Goal: Information Seeking & Learning: Learn about a topic

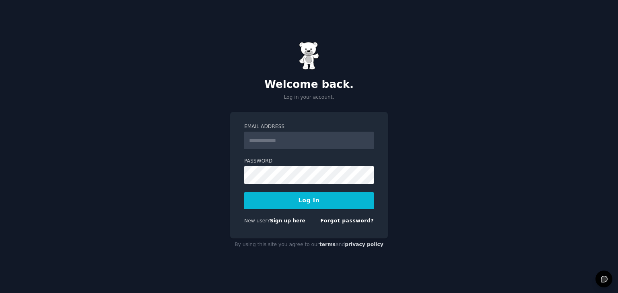
click at [271, 144] on input "Email Address" at bounding box center [308, 141] width 129 height 18
click at [261, 142] on input "Email Address" at bounding box center [308, 141] width 129 height 18
click at [183, 168] on div "Welcome back. Log in your account. Email Address Password Log In New user? Sign…" at bounding box center [309, 146] width 618 height 293
type input "**********"
click at [270, 206] on button "Log In" at bounding box center [308, 201] width 129 height 17
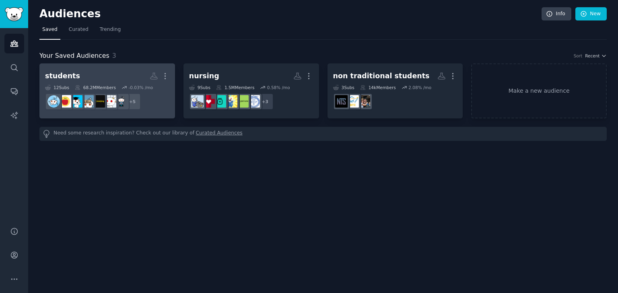
click at [89, 68] on link "students More 12 Sub s 68.2M Members -0.03 % /mo r/CollegeRant + 5" at bounding box center [106, 91] width 135 height 55
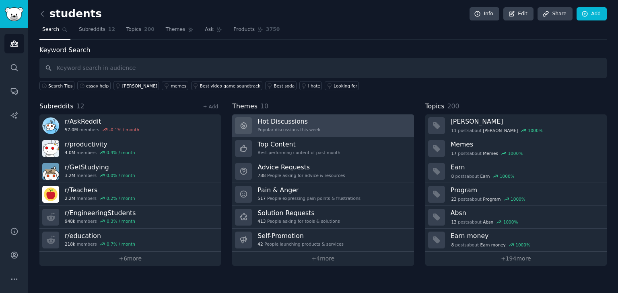
click at [296, 124] on h3 "Hot Discussions" at bounding box center [288, 121] width 63 height 8
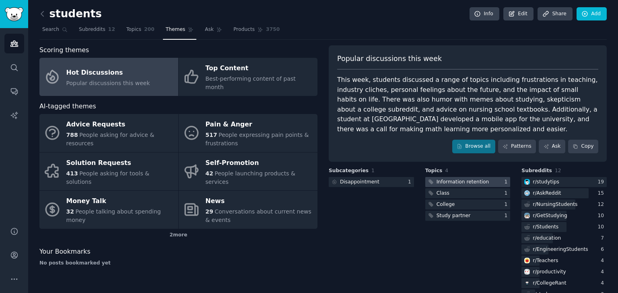
click at [447, 182] on div "Information retention" at bounding box center [462, 182] width 53 height 7
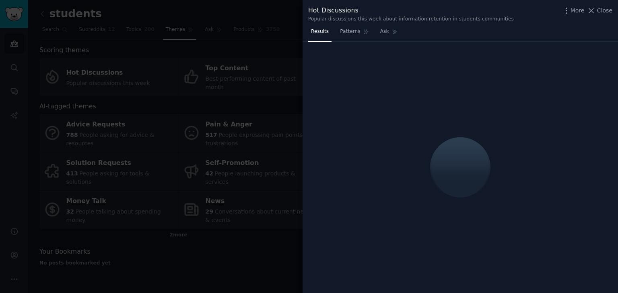
click at [282, 222] on div at bounding box center [309, 146] width 618 height 293
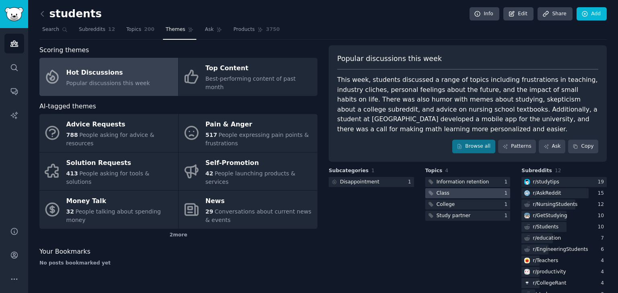
click at [466, 197] on div at bounding box center [467, 194] width 85 height 10
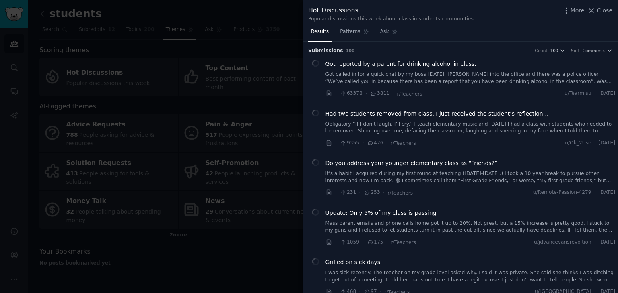
click at [231, 218] on div at bounding box center [309, 146] width 618 height 293
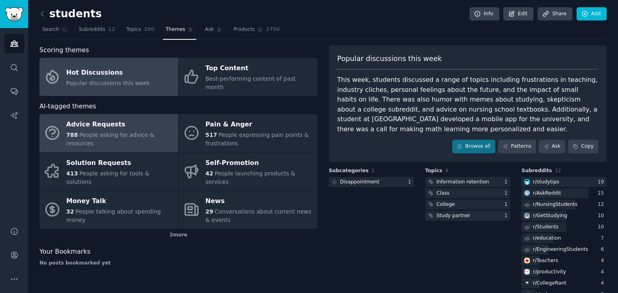
click at [129, 119] on div "Advice Requests" at bounding box center [120, 125] width 108 height 13
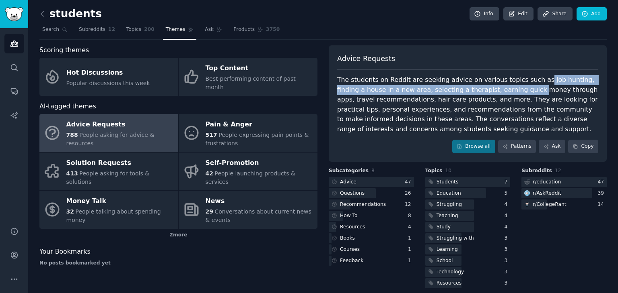
drag, startPoint x: 524, startPoint y: 78, endPoint x: 496, endPoint y: 92, distance: 31.8
click at [496, 92] on div "The students on Reddit are seeking advice on various topics such as job hunting…" at bounding box center [467, 104] width 261 height 59
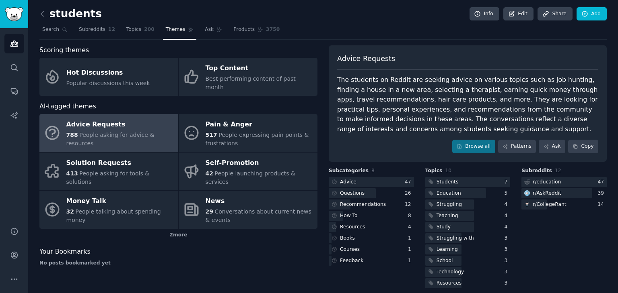
click at [69, 12] on h2 "students" at bounding box center [70, 14] width 62 height 13
click at [43, 10] on icon at bounding box center [42, 14] width 8 height 8
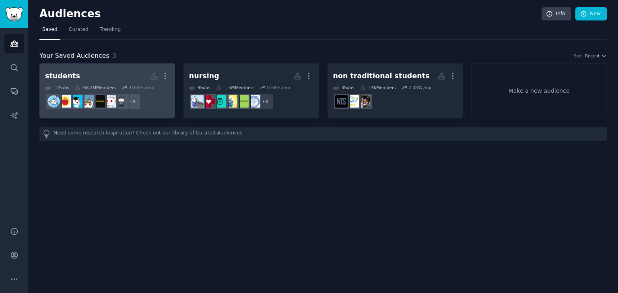
click at [125, 78] on h2 "students More" at bounding box center [107, 76] width 124 height 14
